Goal: Task Accomplishment & Management: Use online tool/utility

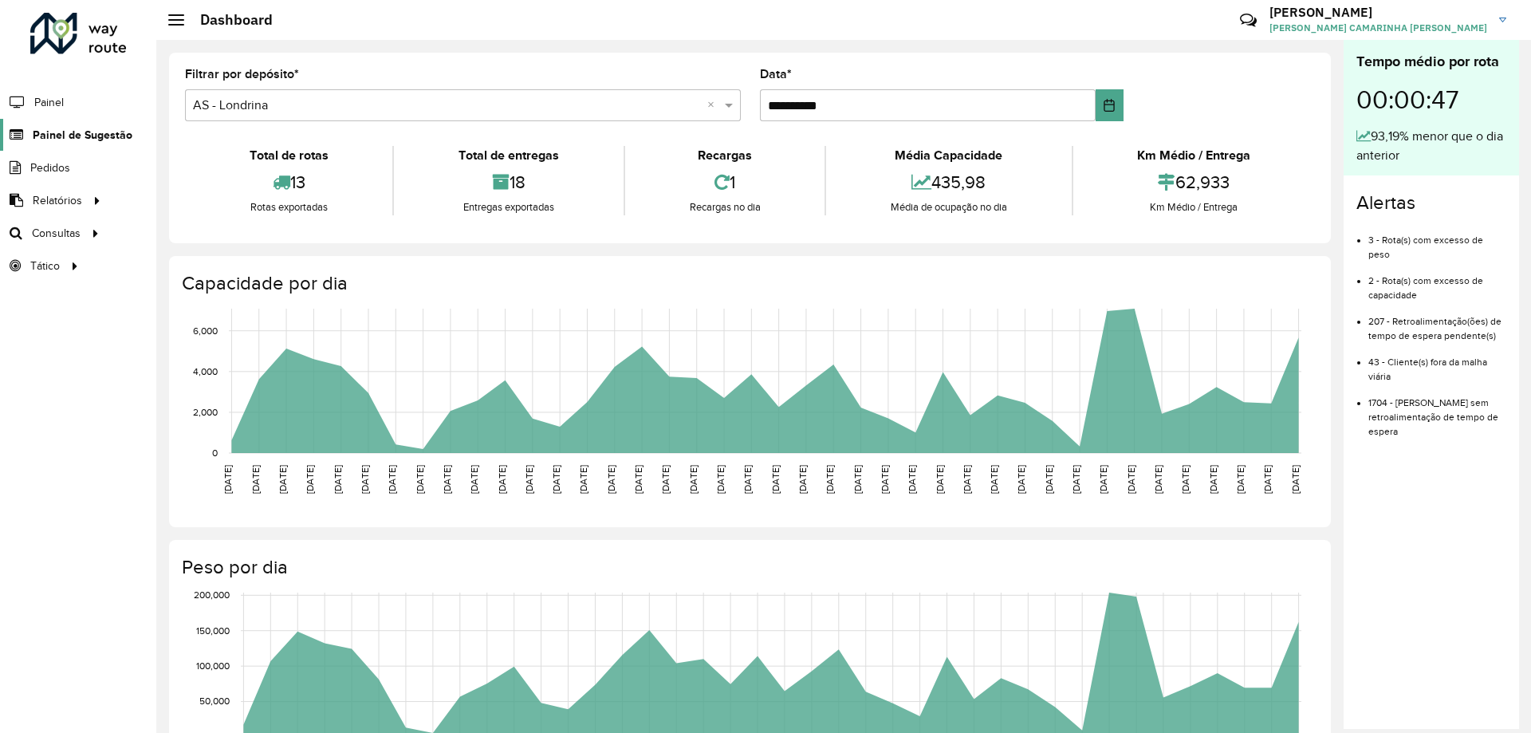
click at [73, 141] on span "Painel de Sugestão" at bounding box center [83, 135] width 100 height 17
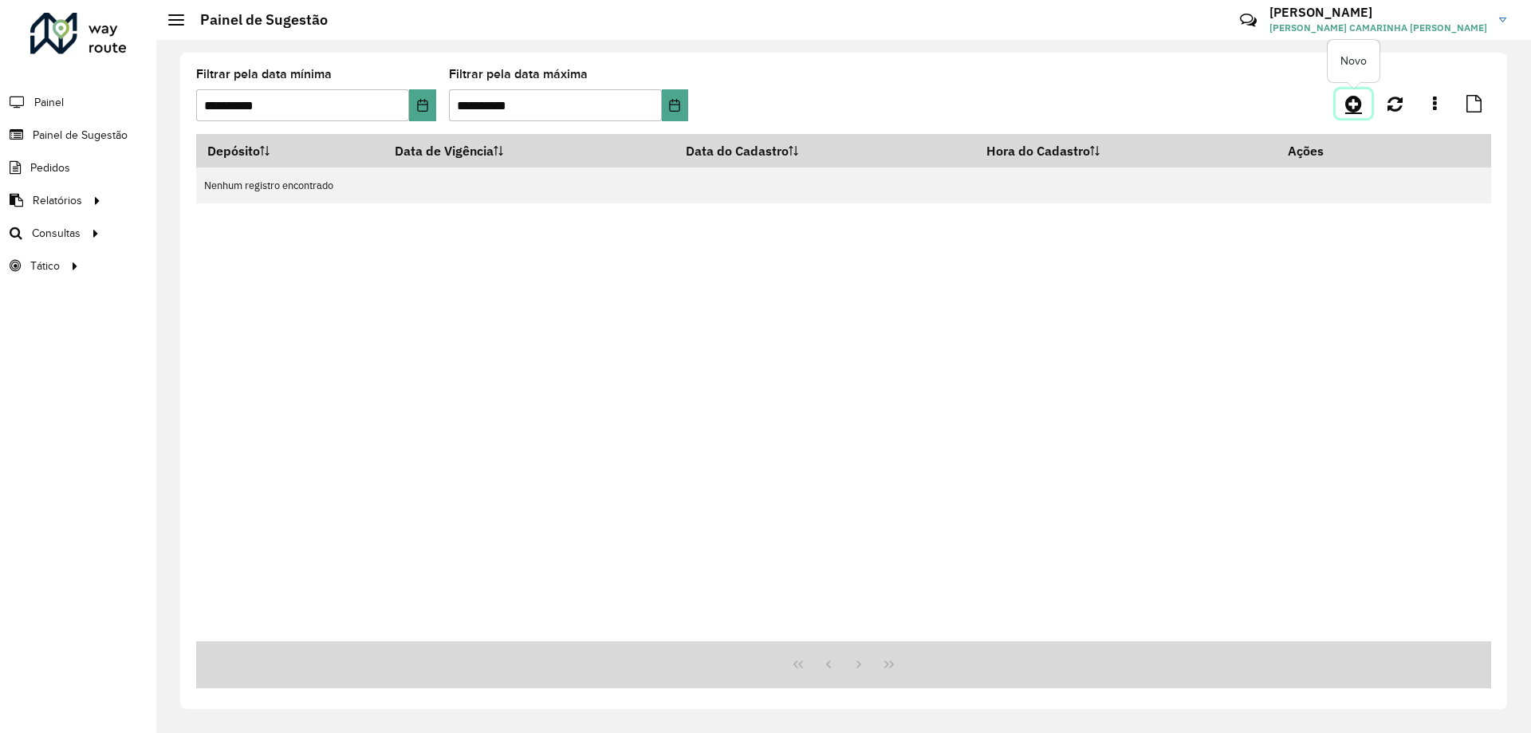
click at [1356, 105] on icon at bounding box center [1353, 103] width 17 height 19
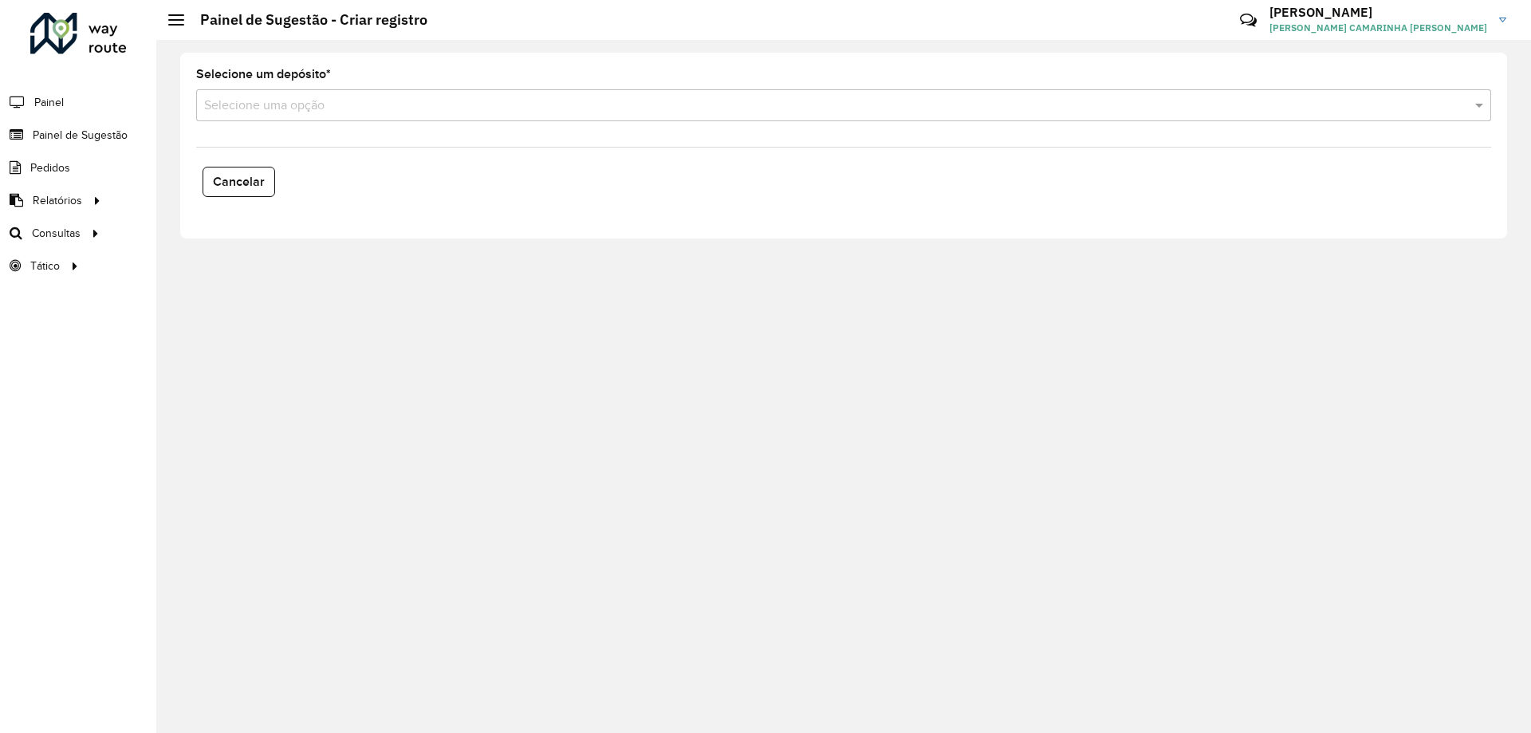
click at [355, 108] on input "text" at bounding box center [827, 105] width 1247 height 19
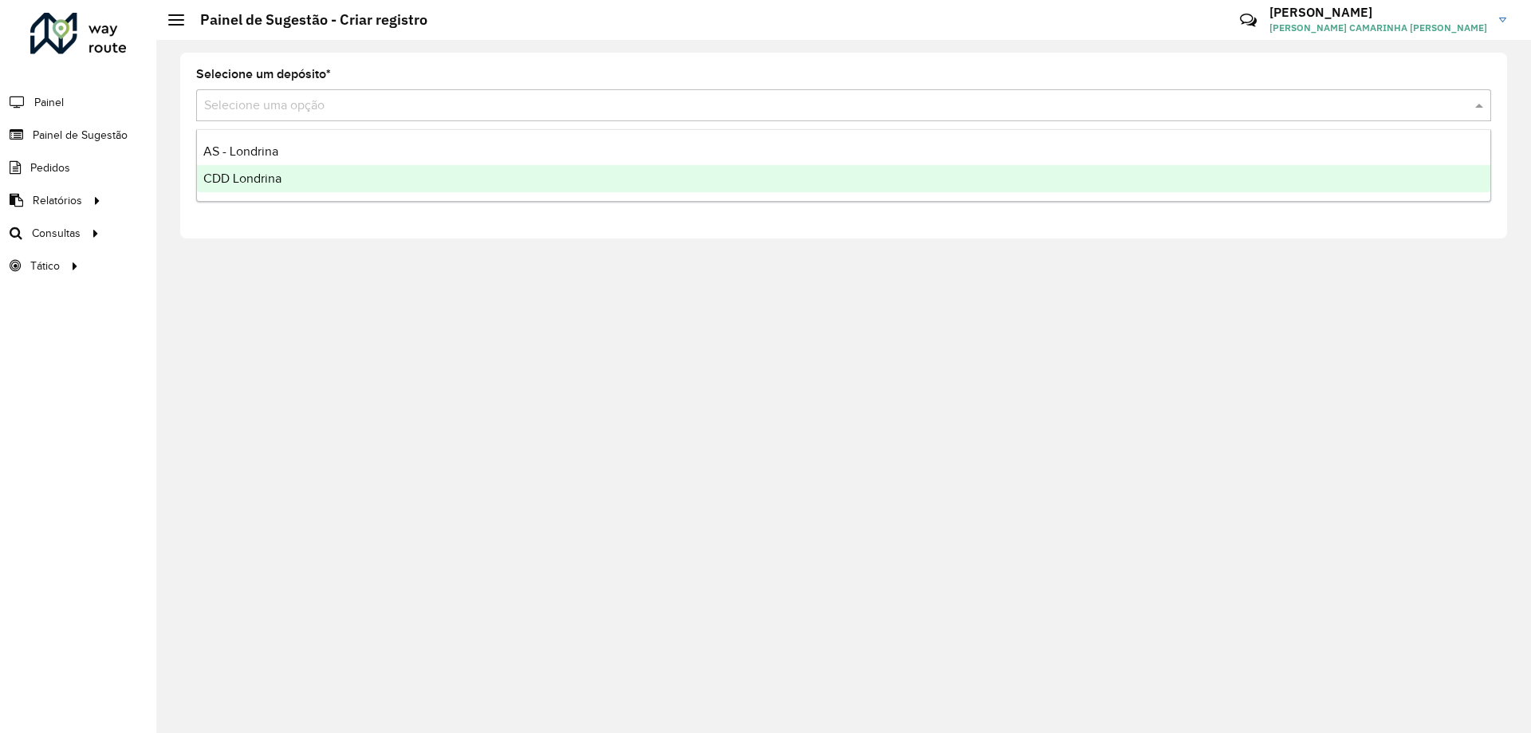
click at [278, 170] on div "CDD Londrina" at bounding box center [844, 178] width 1294 height 27
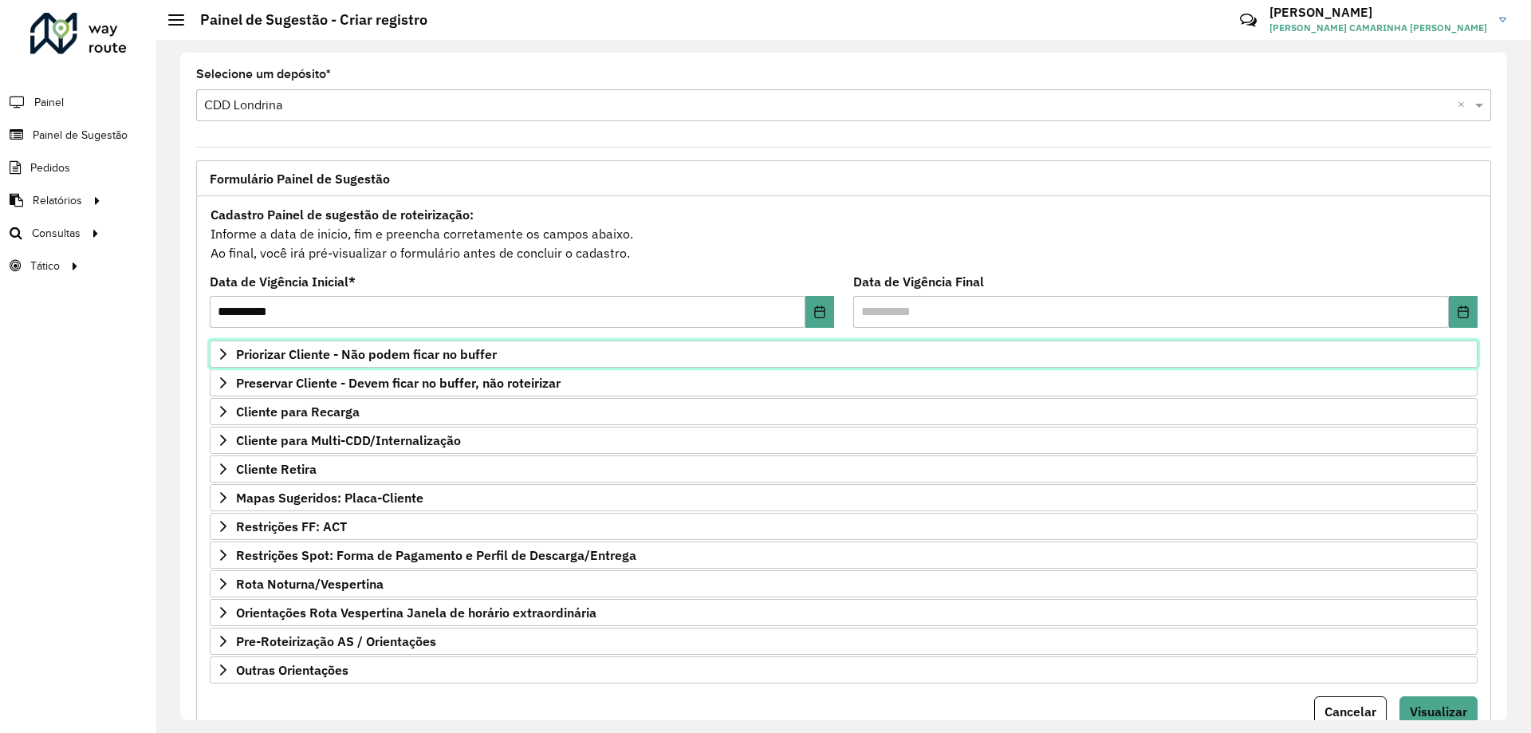
click at [351, 360] on span "Priorizar Cliente - Não podem ficar no buffer" at bounding box center [366, 354] width 261 height 13
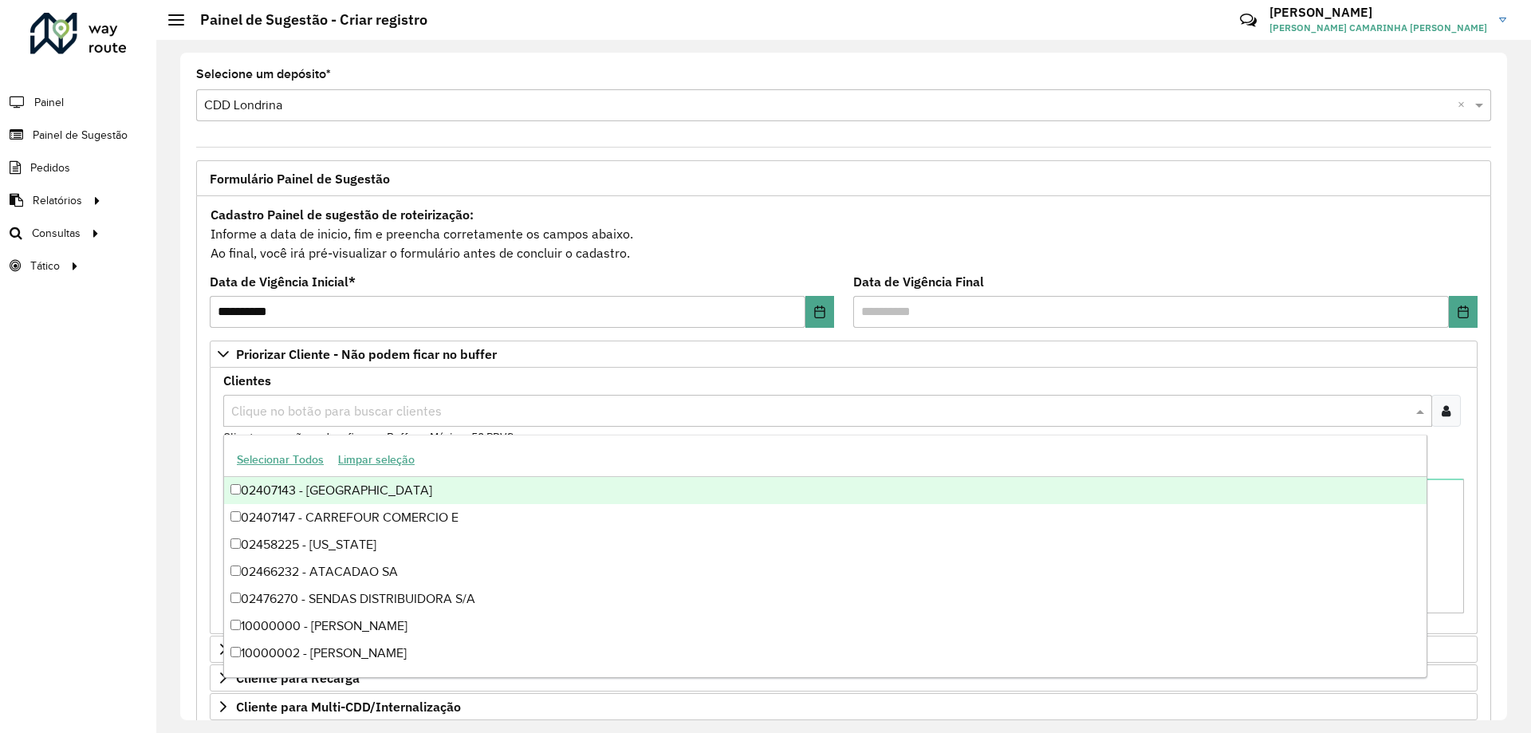
click at [415, 415] on input "text" at bounding box center [819, 411] width 1185 height 19
paste input "*****"
type input "*****"
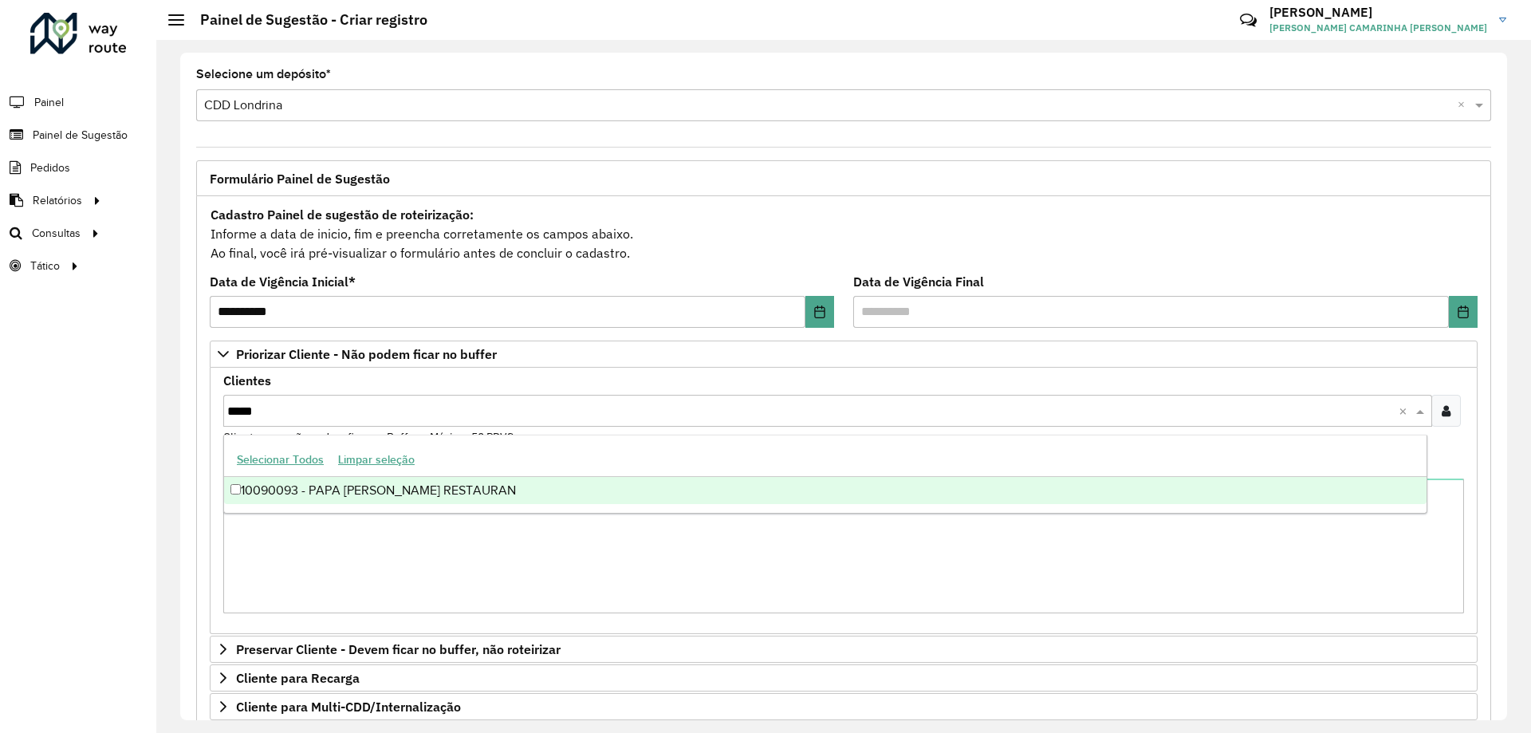
click at [388, 486] on div "10090093 - PAPA [PERSON_NAME] RESTAURAN" at bounding box center [825, 490] width 1203 height 27
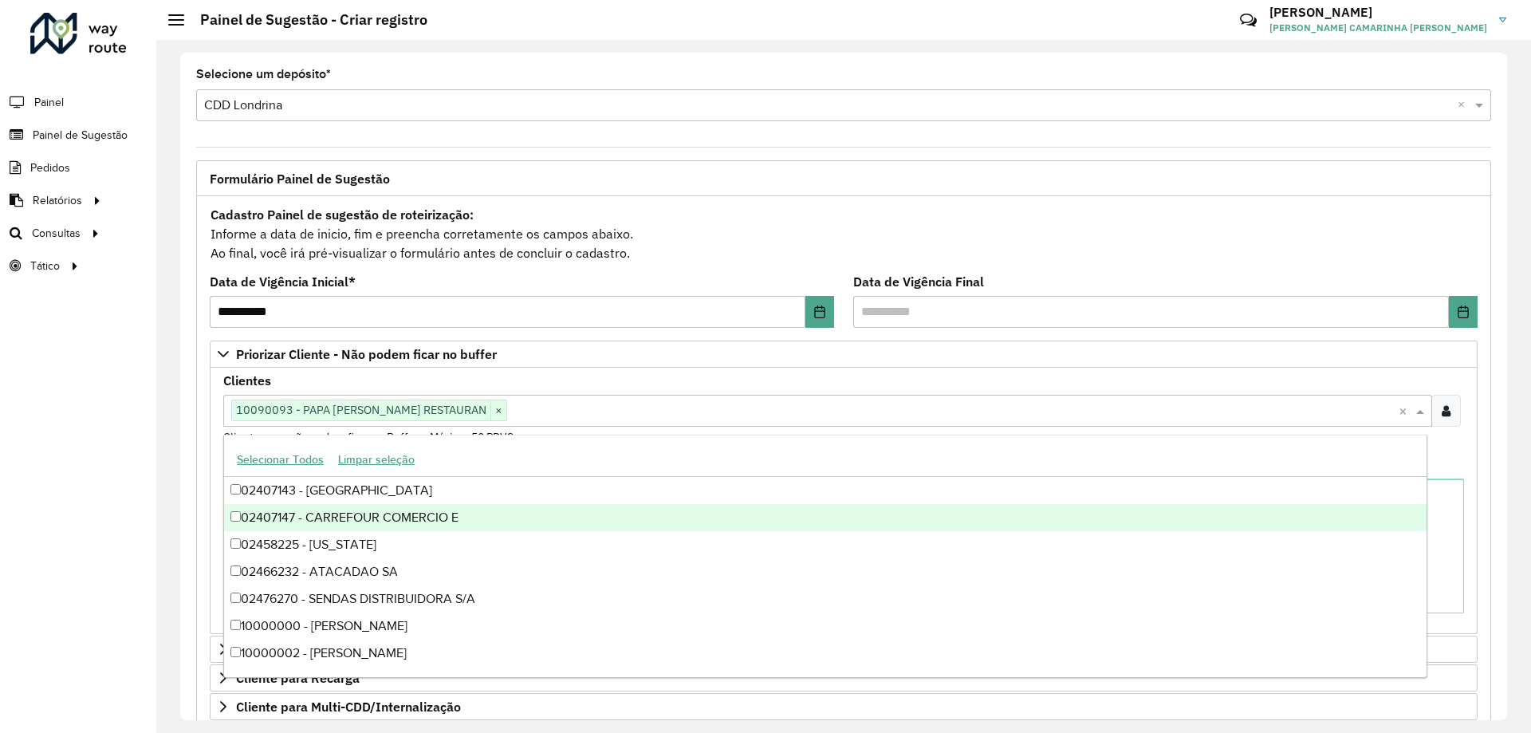
click at [134, 504] on div "Roteirizador AmbevTech Painel Painel de Sugestão Pedidos Relatórios Clientes Cl…" at bounding box center [78, 366] width 156 height 733
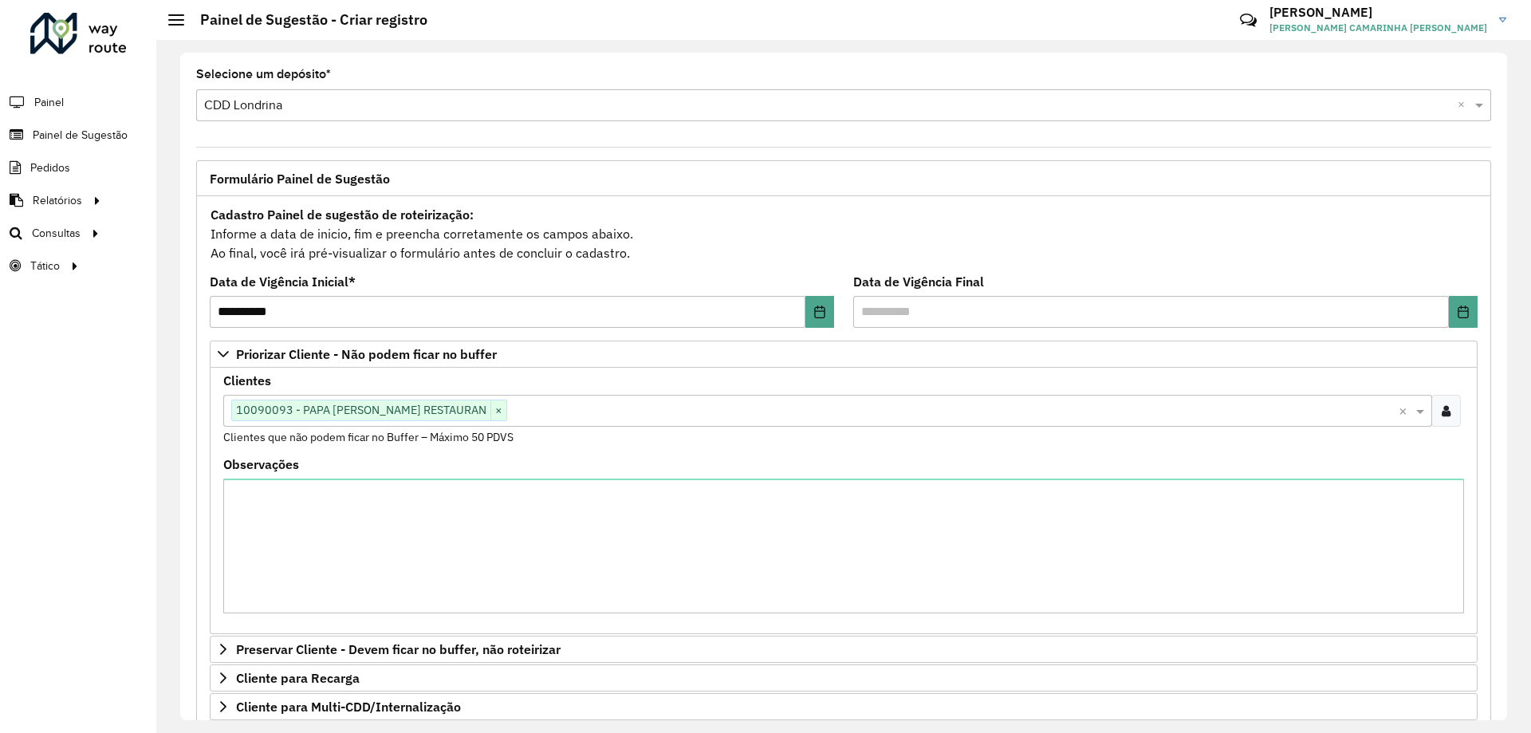
scroll to position [329, 0]
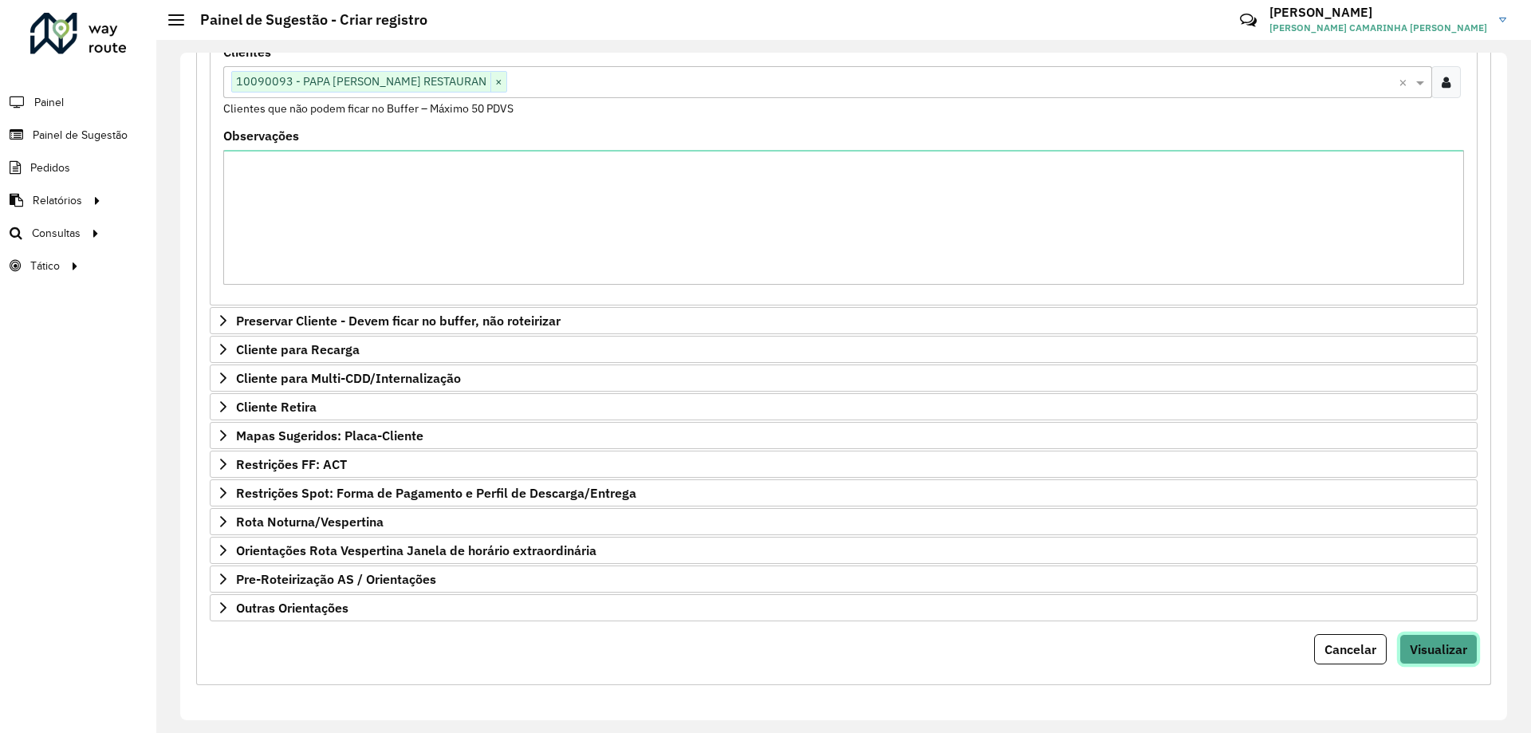
click at [1420, 656] on span "Visualizar" at bounding box center [1438, 649] width 57 height 16
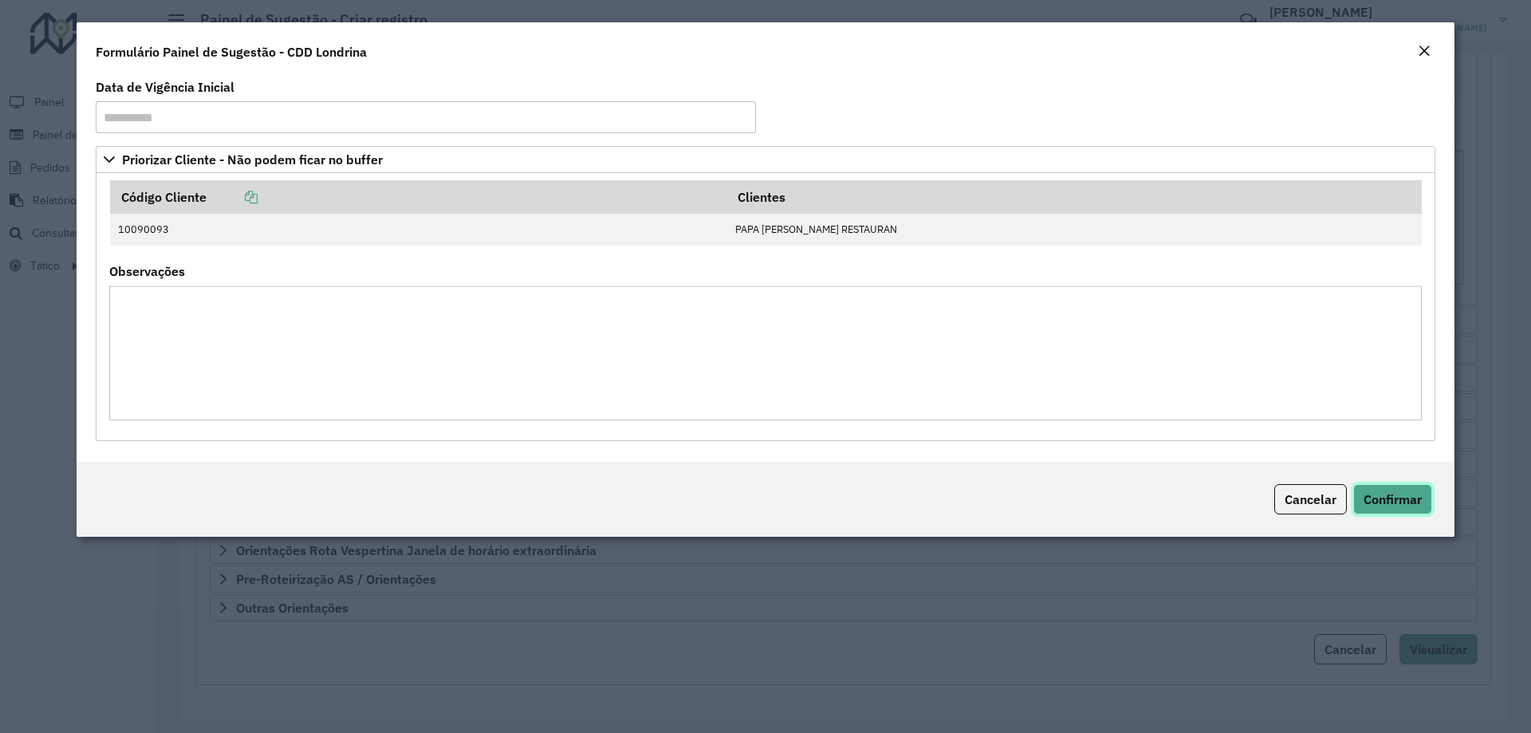
click at [1412, 494] on span "Confirmar" at bounding box center [1393, 499] width 58 height 16
